Goal: Complete application form

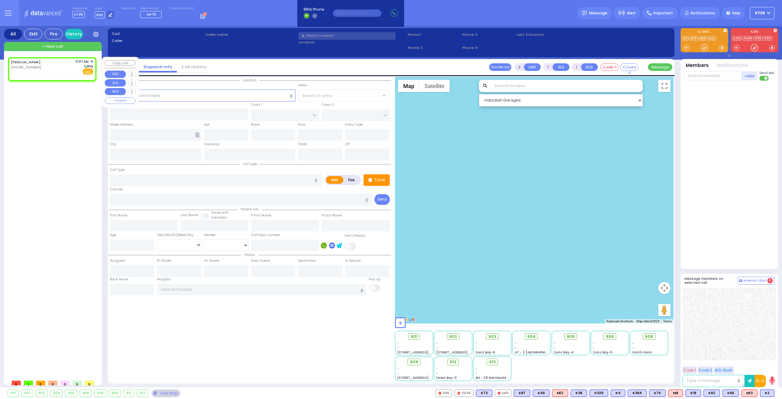
select select
radio input "true"
select select
type input "11:07"
select select "Hatzalah Garages"
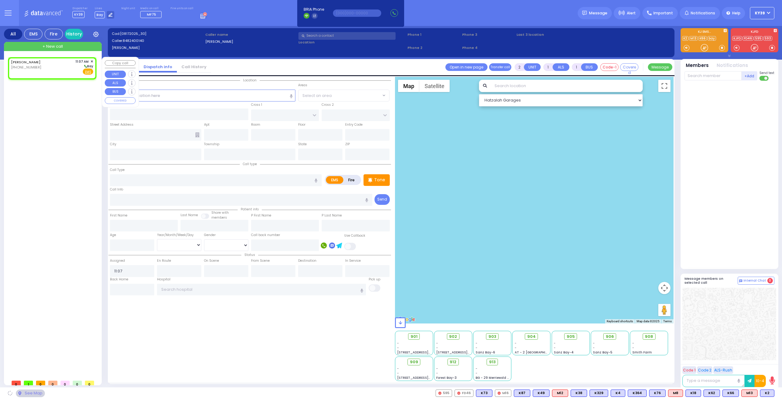
click at [57, 66] on div "[PERSON_NAME] [PHONE_NUMBER] 11:07 AM ✕ [GEOGRAPHIC_DATA]" at bounding box center [52, 67] width 82 height 16
select select
radio input "true"
select select
select select "Hatzalah Garages"
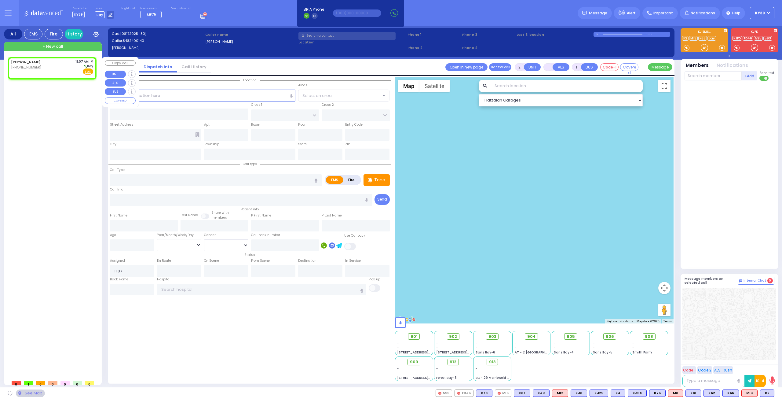
select select
radio input "true"
select select
select select "Hatzalah Garages"
select select
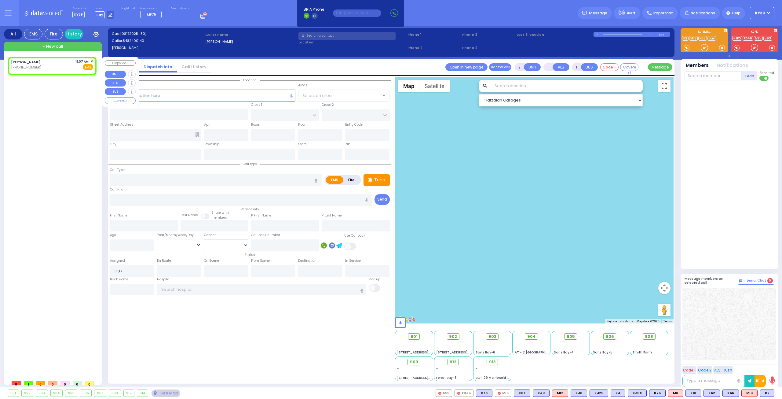
radio input "true"
select select
select select "Hatzalah Garages"
drag, startPoint x: 162, startPoint y: 95, endPoint x: 161, endPoint y: 91, distance: 4.2
click at [161, 92] on input "text" at bounding box center [203, 95] width 186 height 12
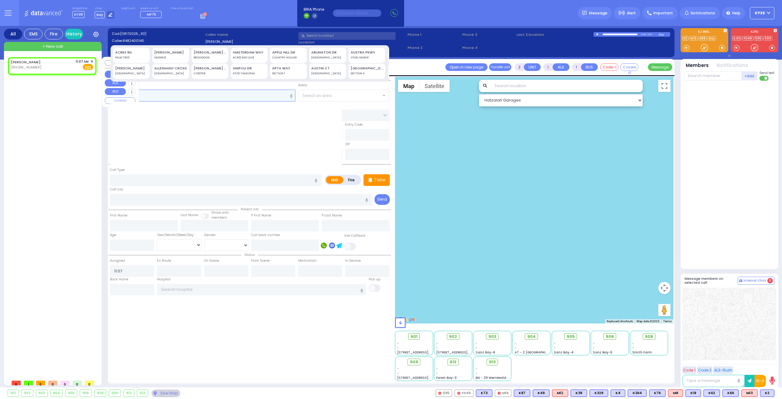
type input "848223"
click at [49, 115] on div "[PERSON_NAME] [PHONE_NUMBER] 11:07 AM ✕ EMS" at bounding box center [53, 216] width 91 height 319
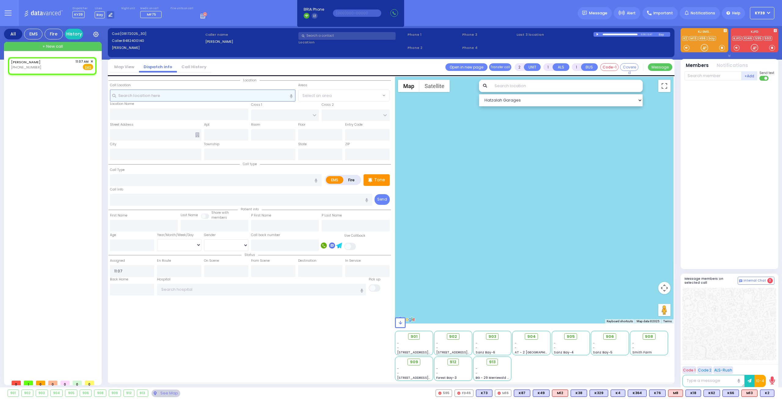
click at [184, 95] on input "text" at bounding box center [203, 95] width 186 height 12
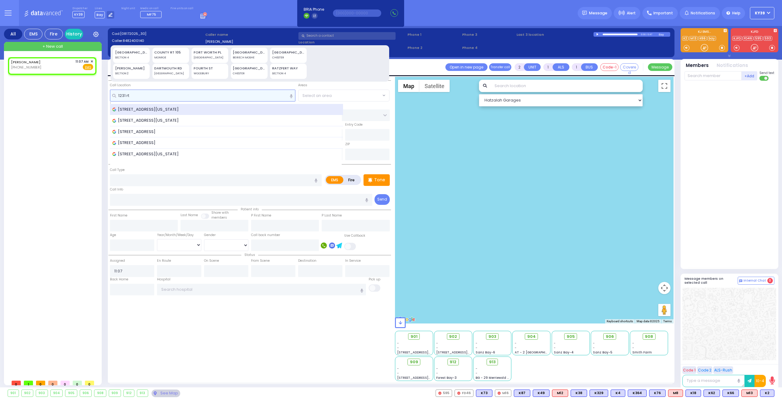
type input "1231 rt"
click at [181, 110] on span "[STREET_ADDRESS][US_STATE]" at bounding box center [146, 109] width 68 height 6
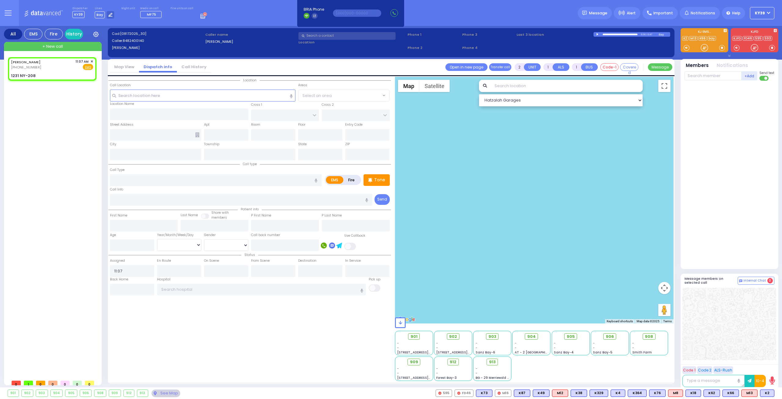
select select
radio input "true"
select select
select select "Hatzalah Garages"
type input "CLOVE RD"
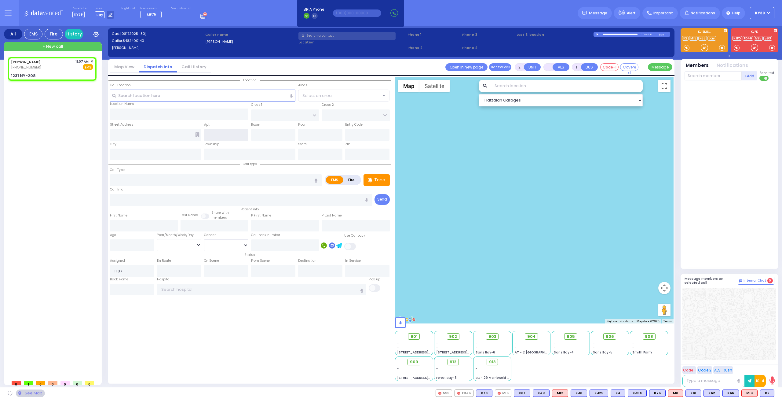
type input "JMD DR"
type input "1231 NY-208"
type input "Monroe"
type input "[US_STATE]"
type input "10950"
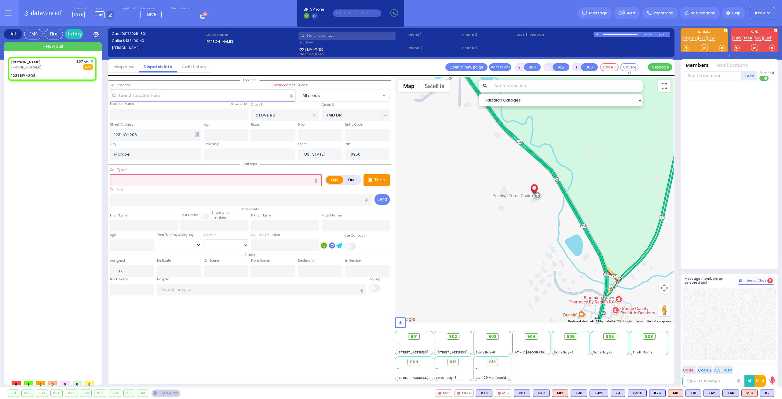
click at [149, 184] on input "text" at bounding box center [216, 180] width 212 height 12
type input "child"
select select
radio input "true"
select select
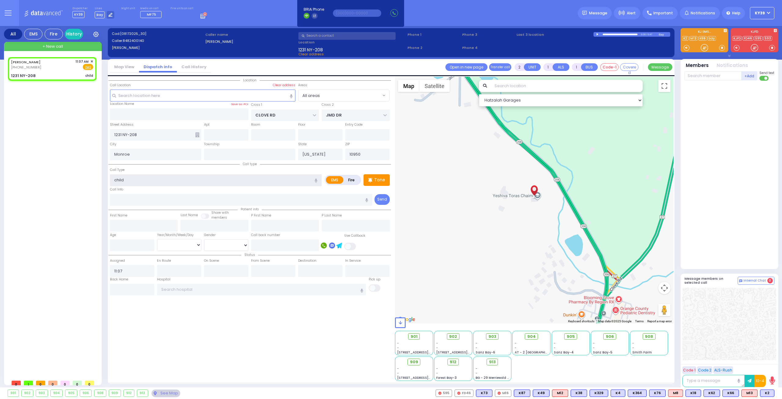
select select "Hatzalah Garages"
type input "child locked in a bathrom"
select select
radio input "true"
select select
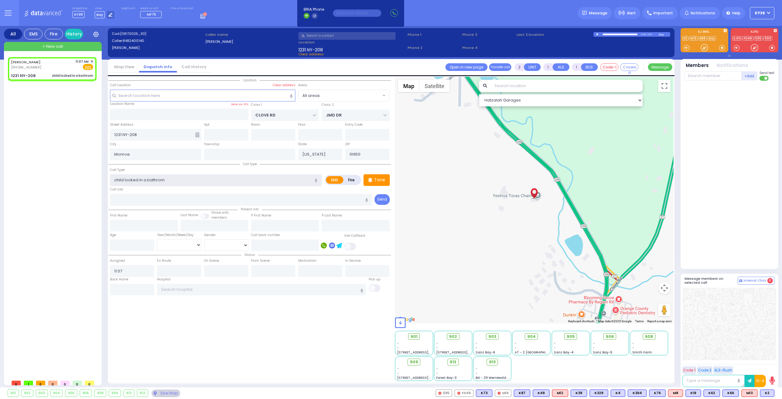
select select "Hatzalah Garages"
type input "child locked in a bathroom"
click at [93, 60] on span "✕" at bounding box center [91, 61] width 3 height 5
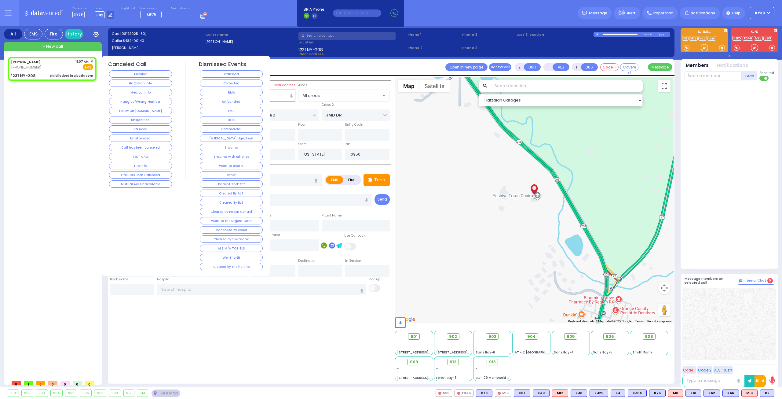
select select
radio input "true"
select select
select select "Hatzalah Garages"
click at [232, 82] on button "Corrected" at bounding box center [231, 82] width 63 height 7
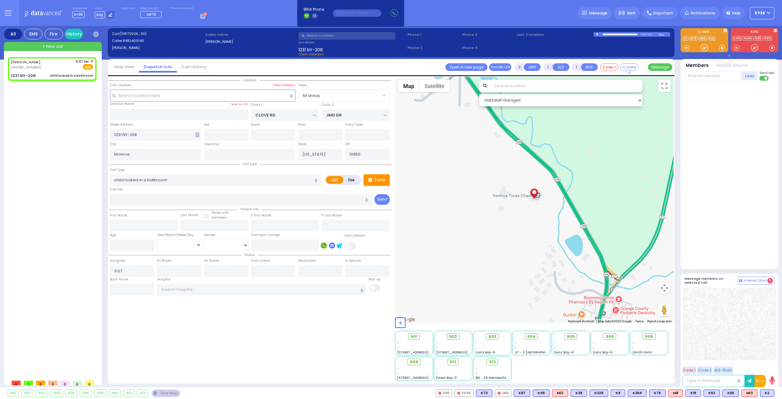
select select
radio input "true"
select select
